Goal: Task Accomplishment & Management: Use online tool/utility

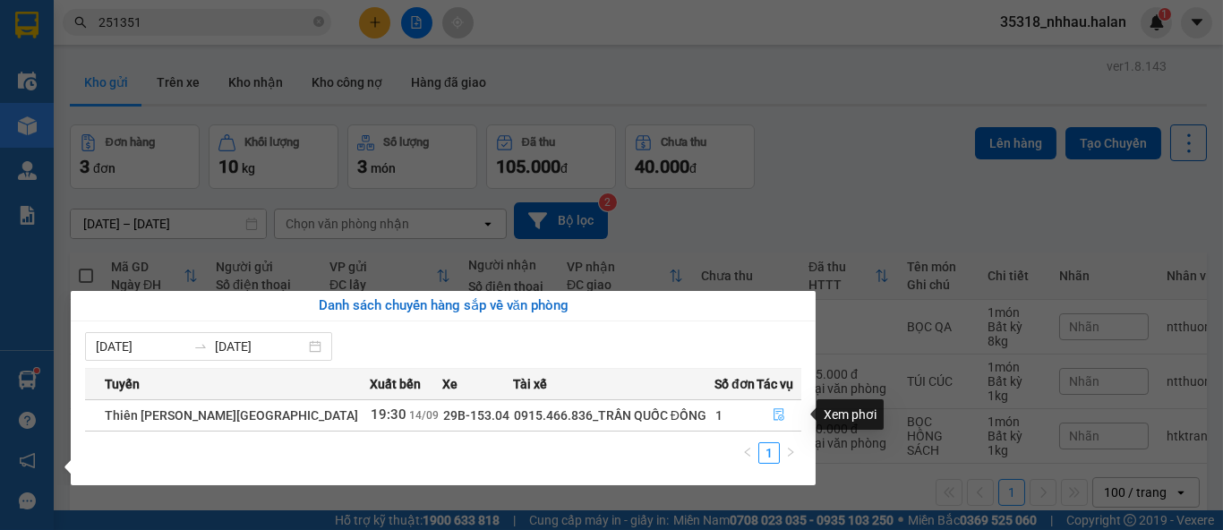
scroll to position [81, 0]
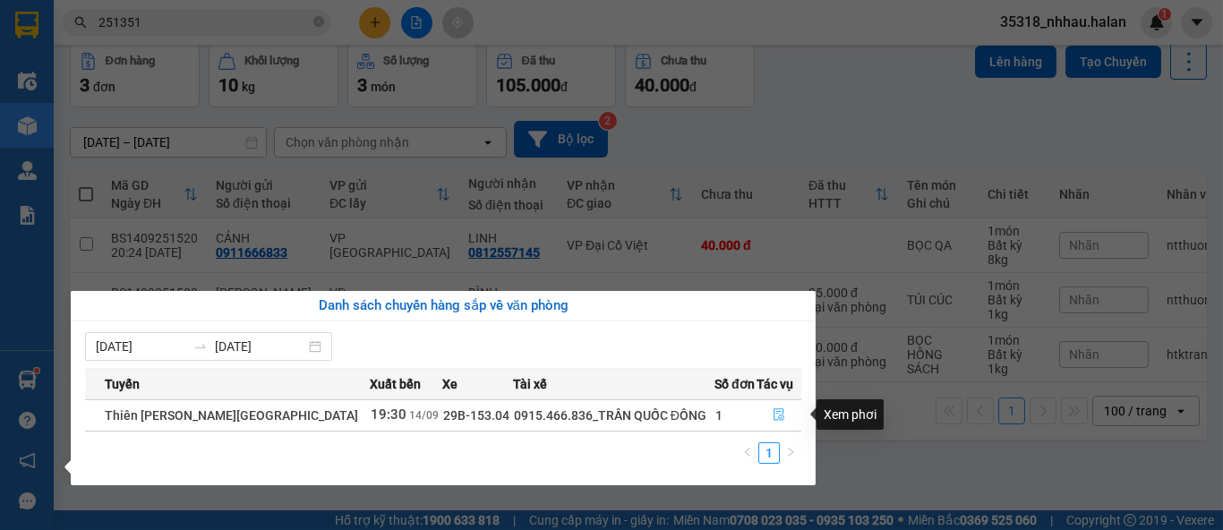
click at [779, 415] on icon "file-done" at bounding box center [778, 414] width 13 height 13
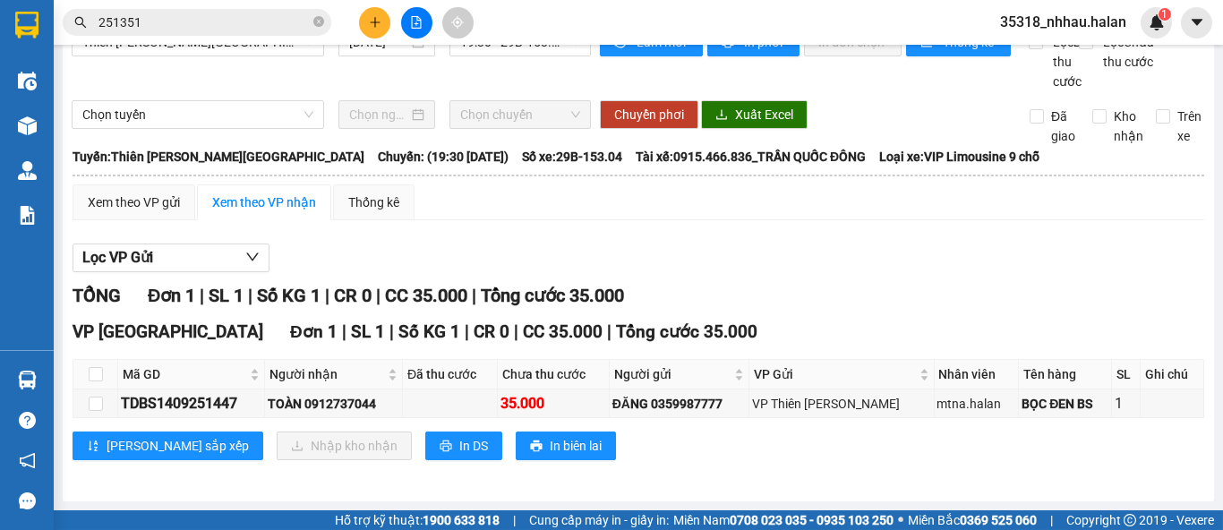
scroll to position [53, 0]
click at [89, 373] on input "checkbox" at bounding box center [96, 374] width 14 height 14
checkbox input "true"
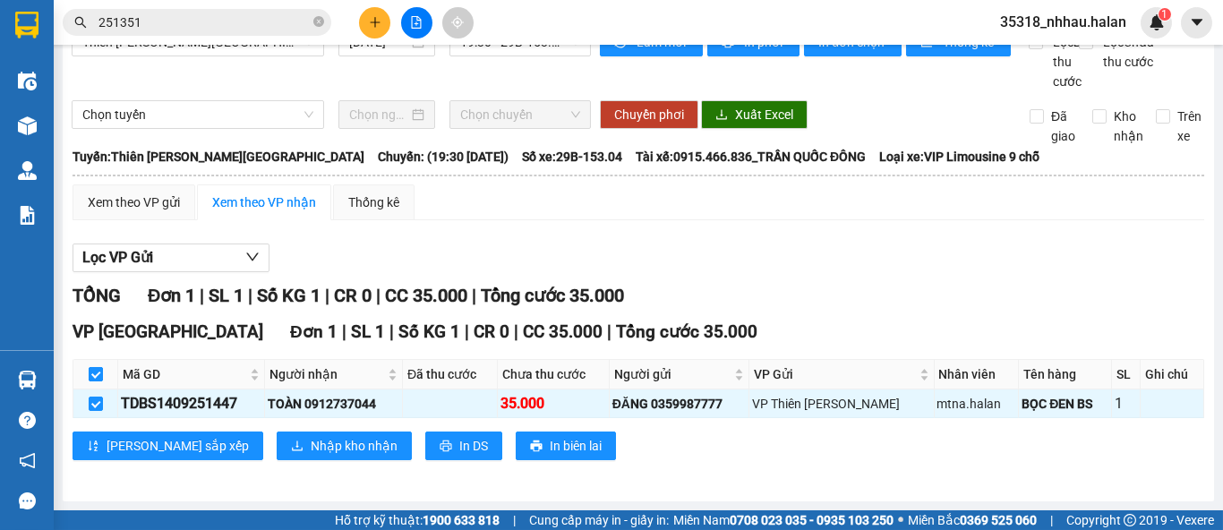
checkbox input "true"
click at [311, 447] on span "Nhập kho nhận" at bounding box center [354, 446] width 87 height 20
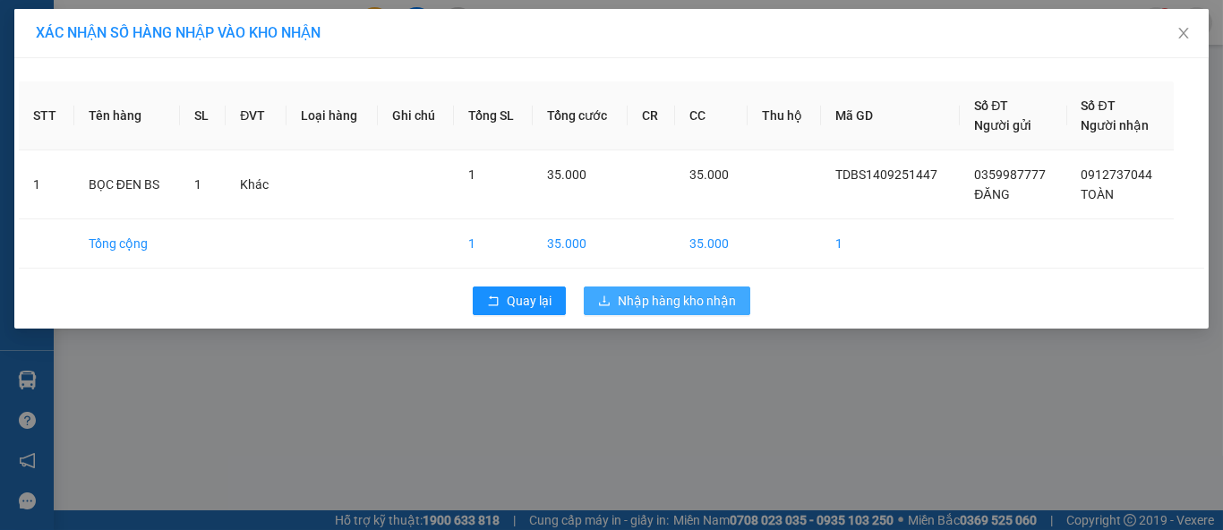
click at [685, 311] on button "Nhập hàng kho nhận" at bounding box center [667, 300] width 166 height 29
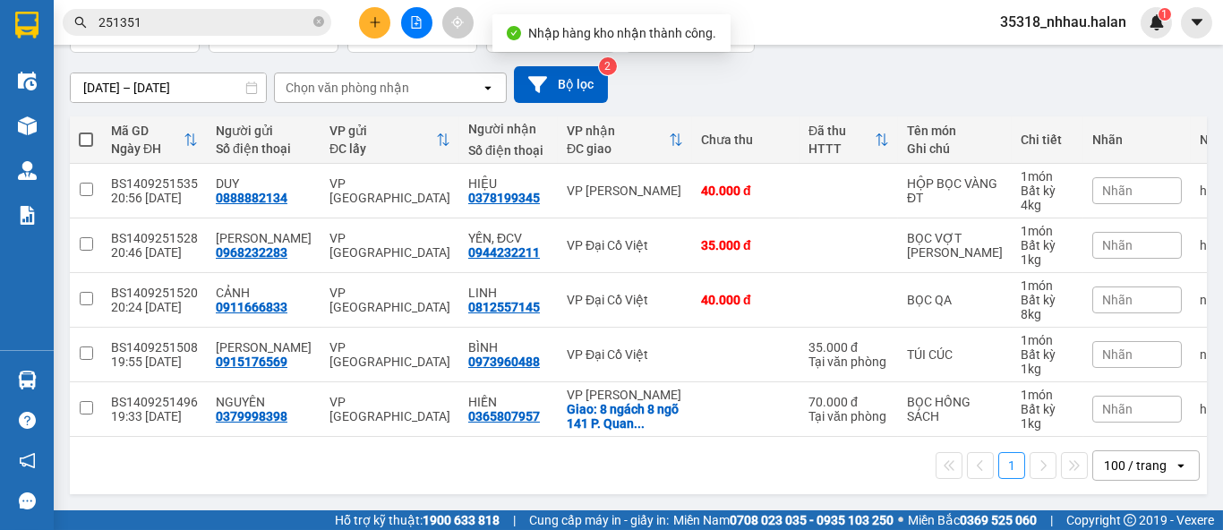
scroll to position [144, 0]
